Goal: Task Accomplishment & Management: Manage account settings

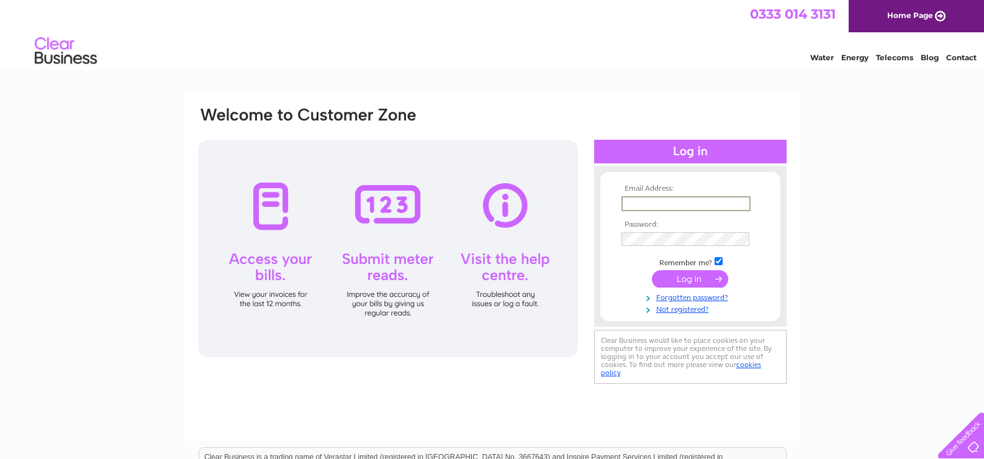
type input "diane.butterworth@forbo.com"
click at [681, 283] on input "submit" at bounding box center [690, 278] width 76 height 17
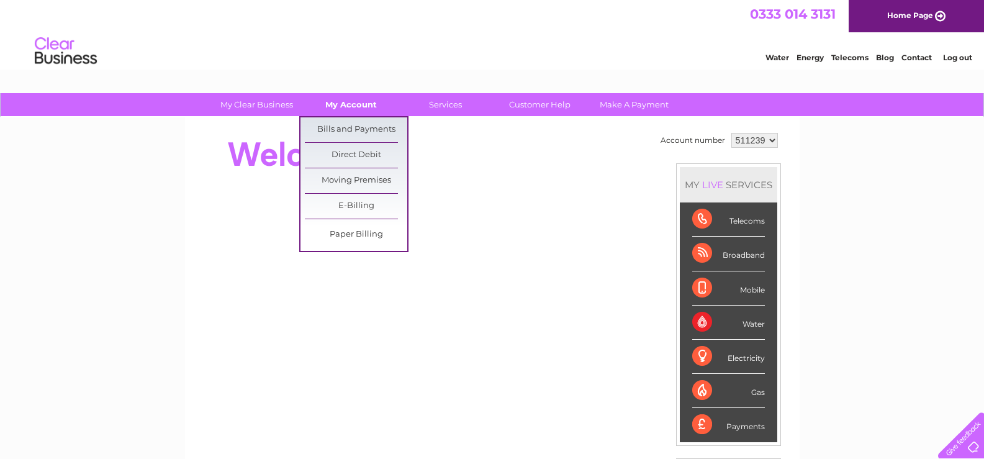
click at [364, 106] on link "My Account" at bounding box center [351, 104] width 102 height 23
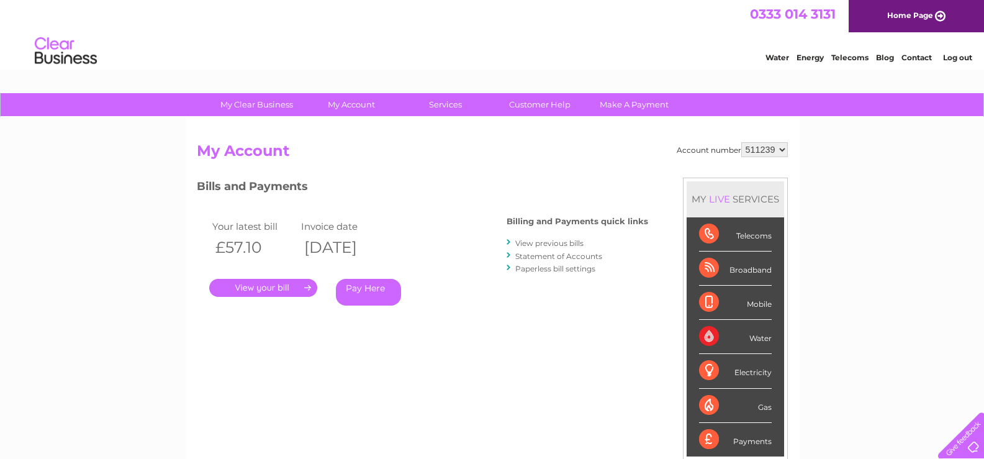
drag, startPoint x: 954, startPoint y: 60, endPoint x: 927, endPoint y: 40, distance: 33.3
click at [954, 60] on link "Log out" at bounding box center [957, 57] width 29 height 9
